Goal: Information Seeking & Learning: Check status

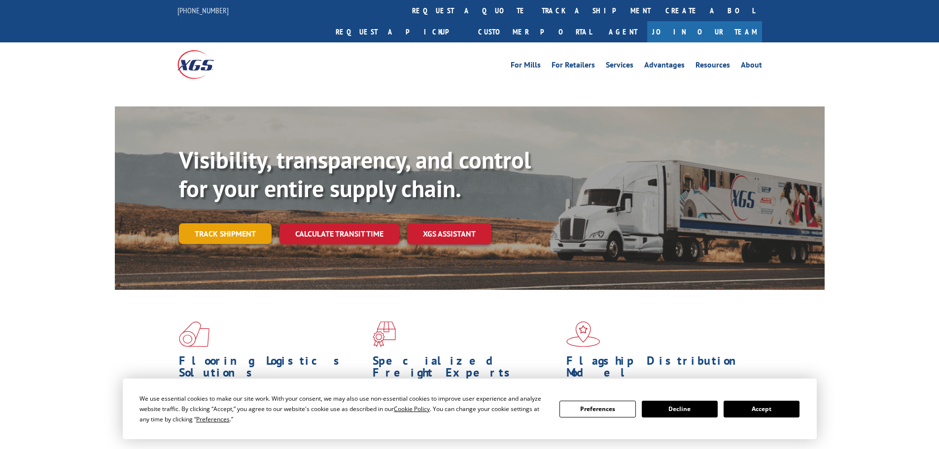
click at [228, 223] on link "Track shipment" at bounding box center [225, 233] width 93 height 21
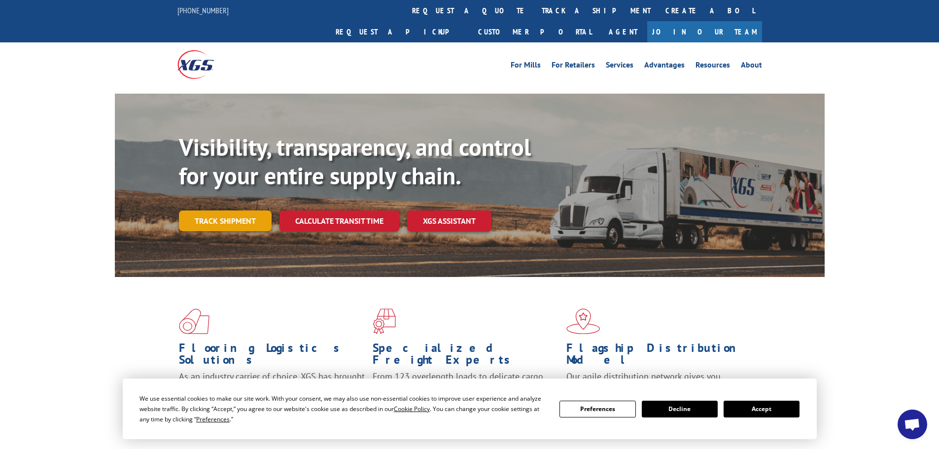
click at [233, 210] on link "Track shipment" at bounding box center [225, 220] width 93 height 21
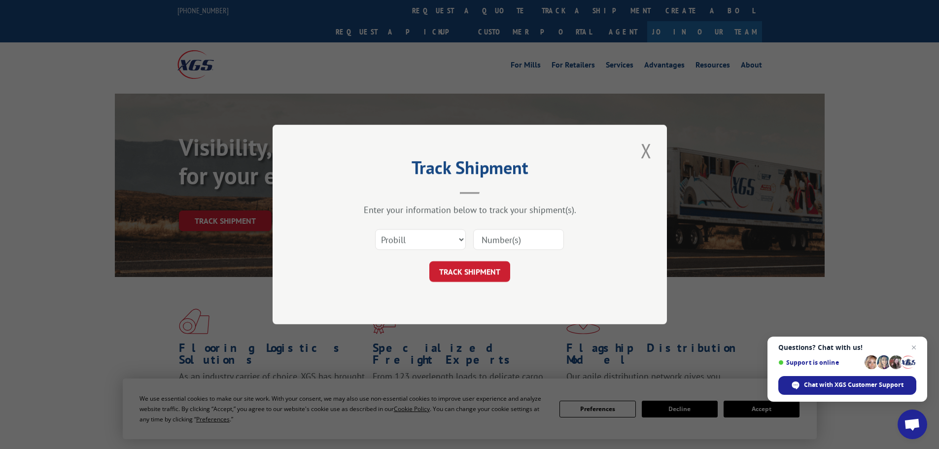
click at [494, 238] on input at bounding box center [518, 239] width 91 height 21
paste input "16330613"
type input "16330613"
click at [444, 277] on button "TRACK SHIPMENT" at bounding box center [469, 271] width 81 height 21
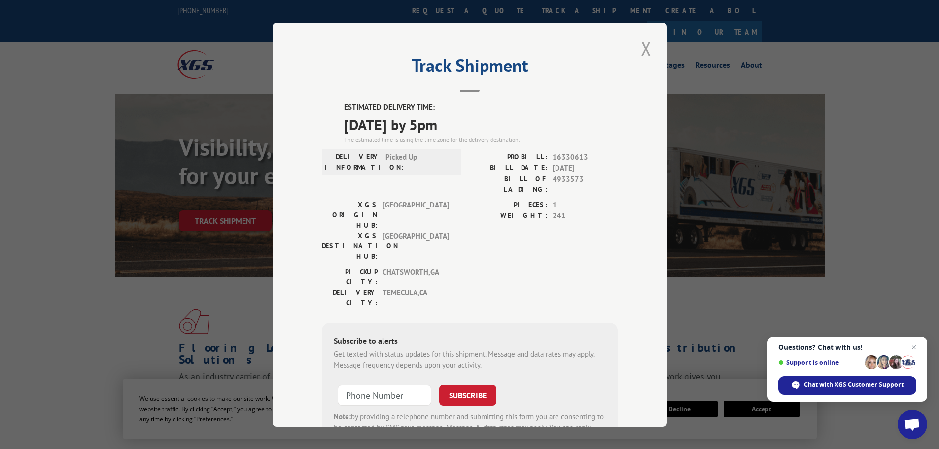
click at [641, 51] on button "Close modal" at bounding box center [646, 48] width 17 height 27
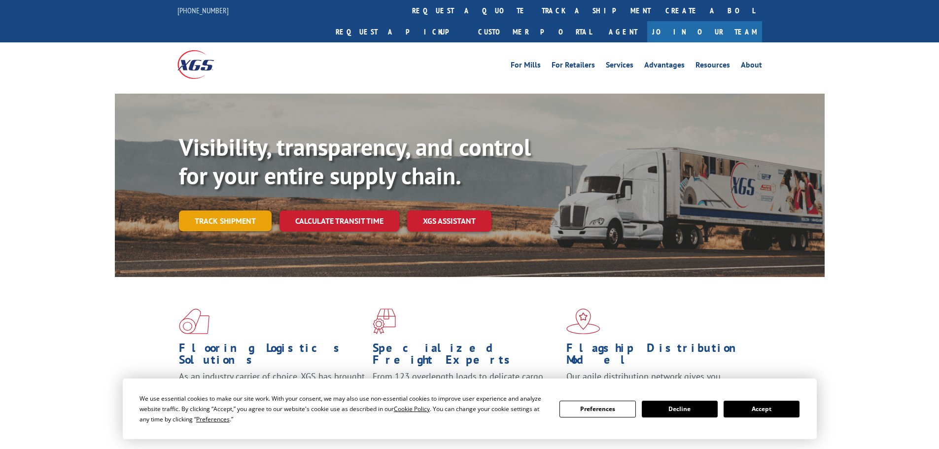
click at [238, 210] on link "Track shipment" at bounding box center [225, 220] width 93 height 21
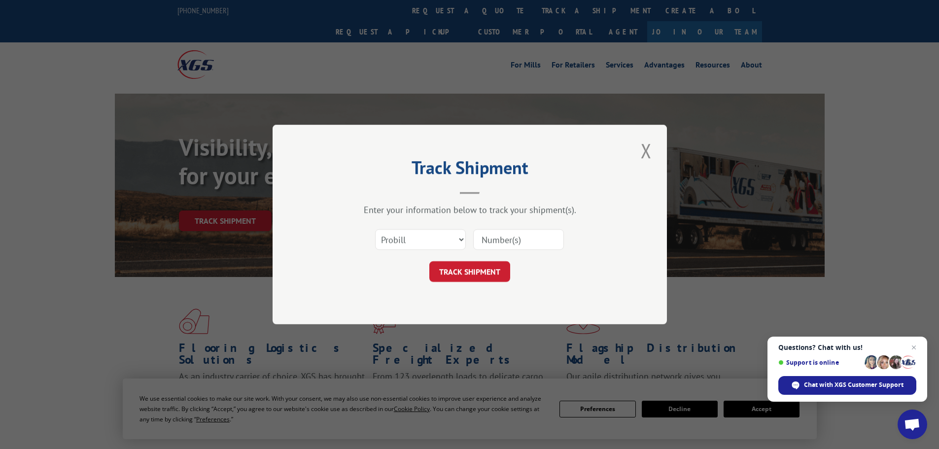
click at [506, 242] on input at bounding box center [518, 239] width 91 height 21
paste input "17519312"
type input "17519312"
click at [488, 277] on button "TRACK SHIPMENT" at bounding box center [469, 271] width 81 height 21
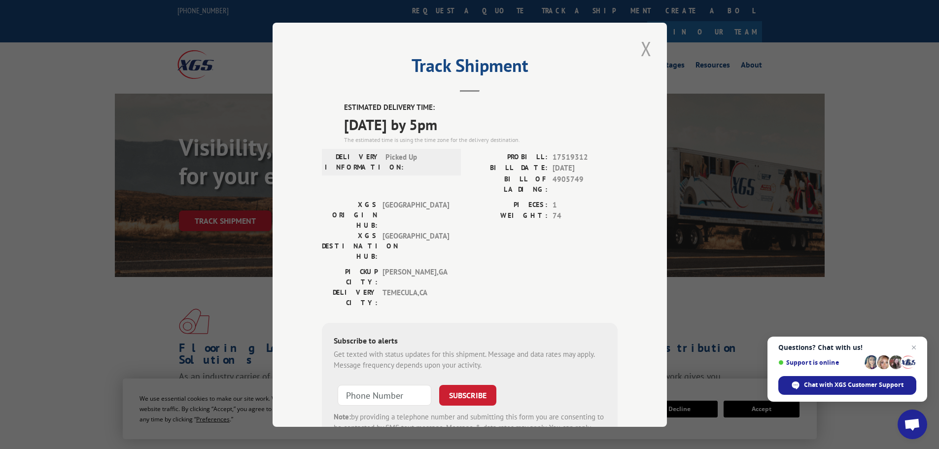
click at [645, 51] on button "Close modal" at bounding box center [646, 48] width 17 height 27
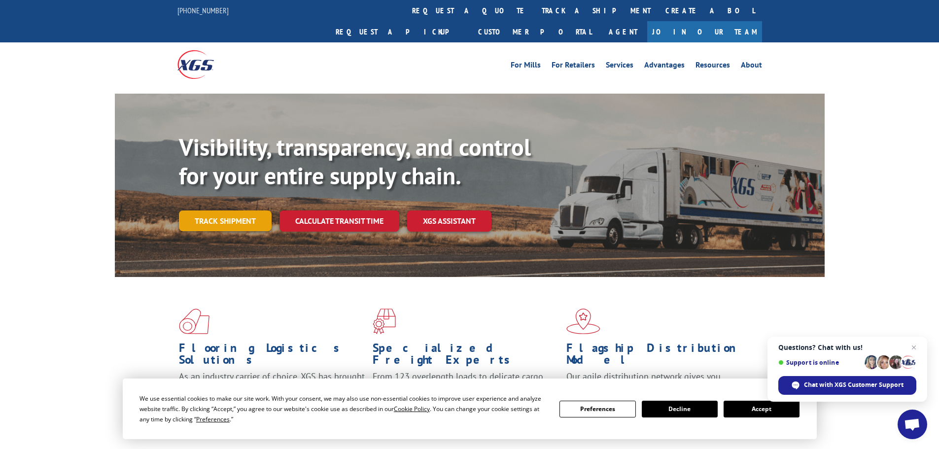
click at [259, 210] on link "Track shipment" at bounding box center [225, 220] width 93 height 21
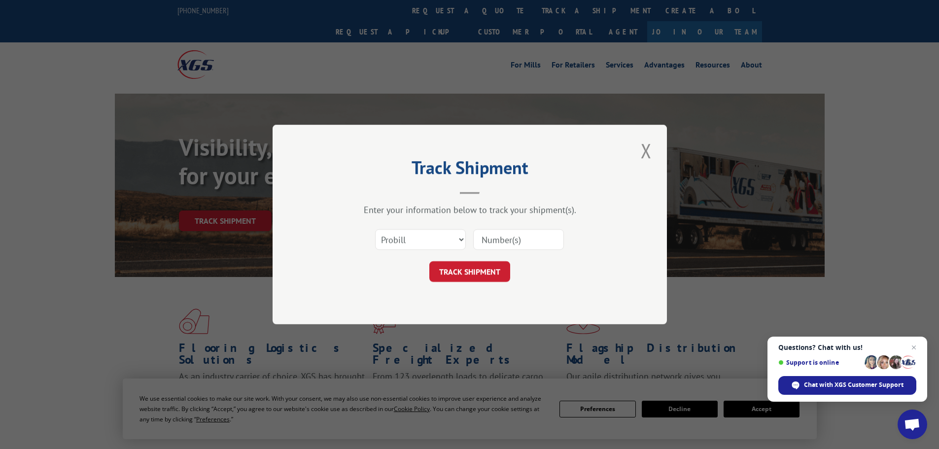
paste input "17519312"
type input "17519312"
click at [465, 270] on button "TRACK SHIPMENT" at bounding box center [469, 271] width 81 height 21
